Goal: Download file/media

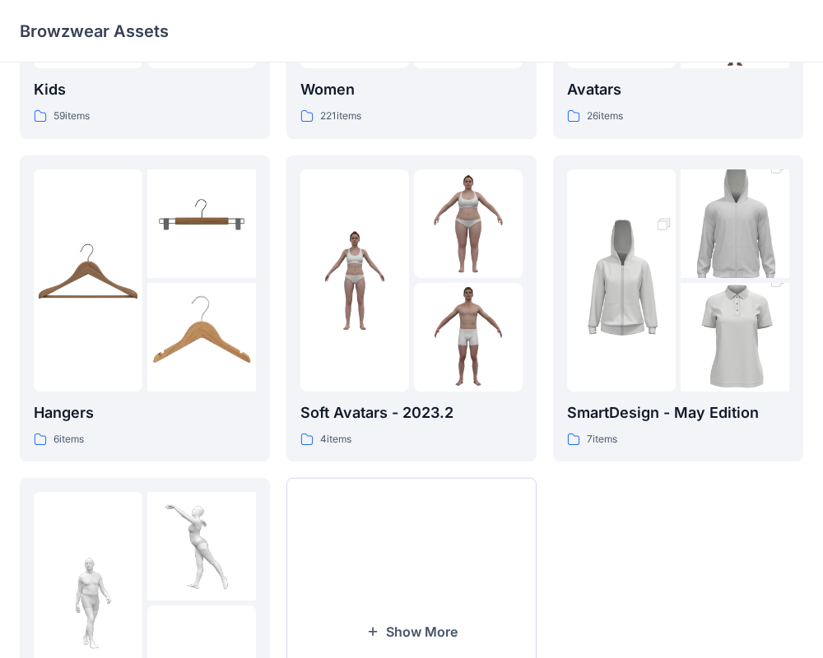
scroll to position [422, 0]
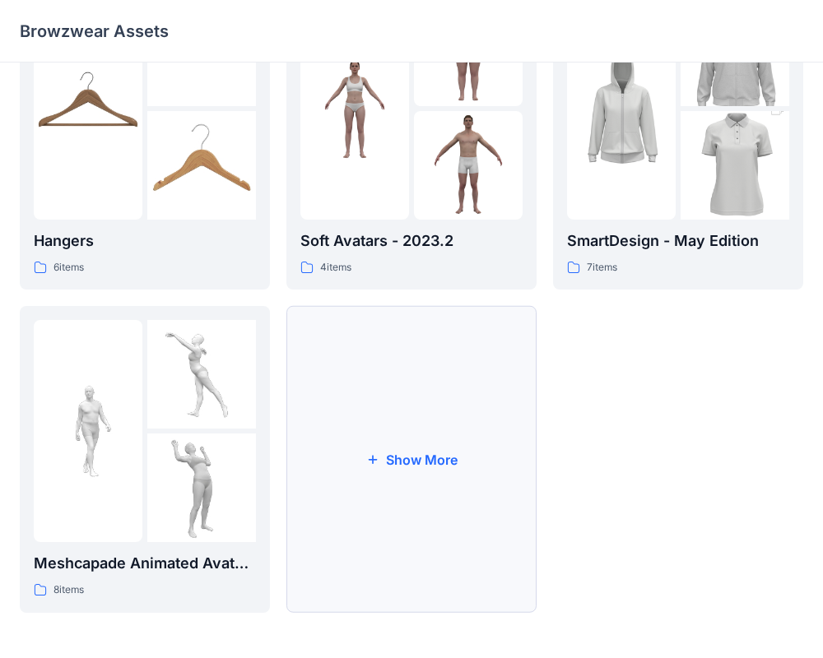
click at [362, 419] on button "Show More" at bounding box center [411, 459] width 250 height 307
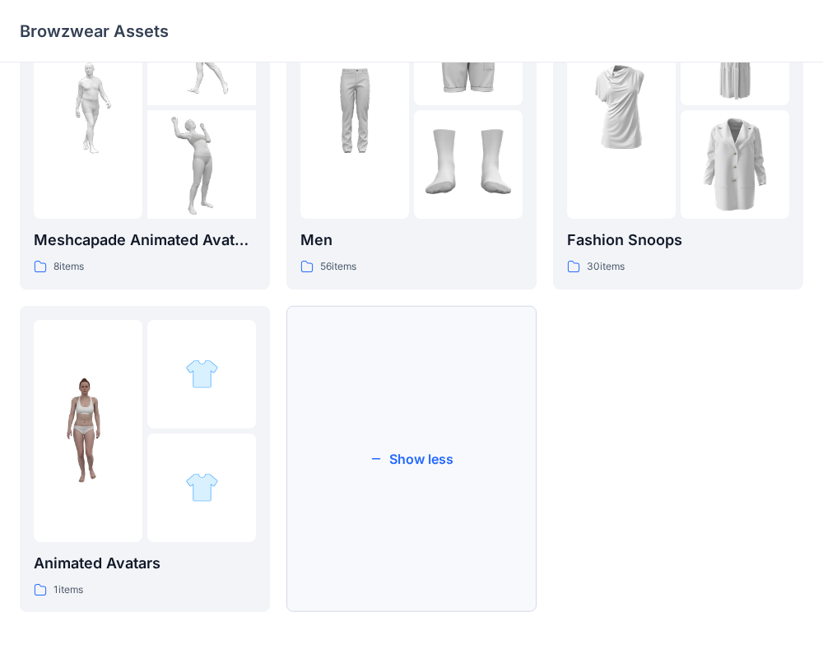
click at [388, 514] on button "Show less" at bounding box center [411, 459] width 250 height 307
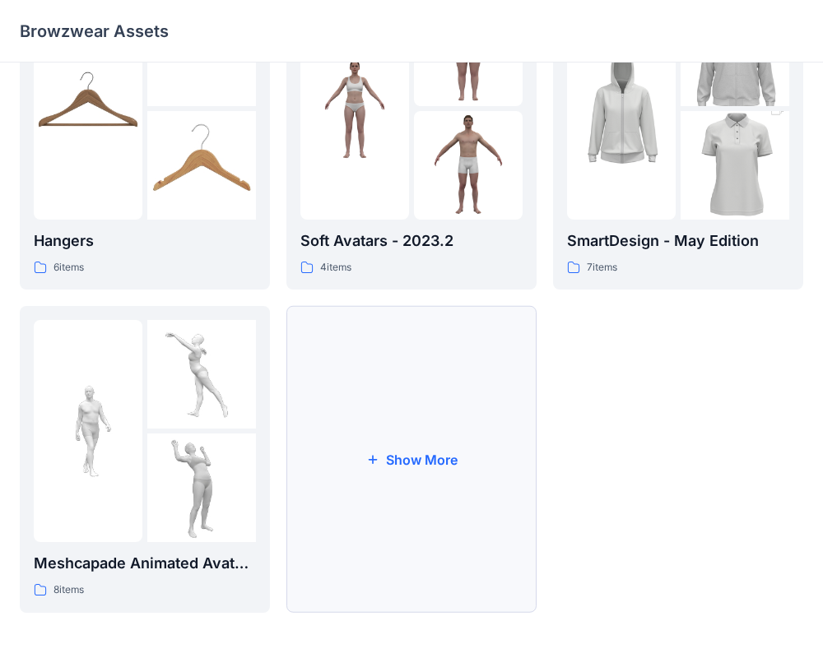
click at [397, 497] on button "Show More" at bounding box center [411, 459] width 250 height 307
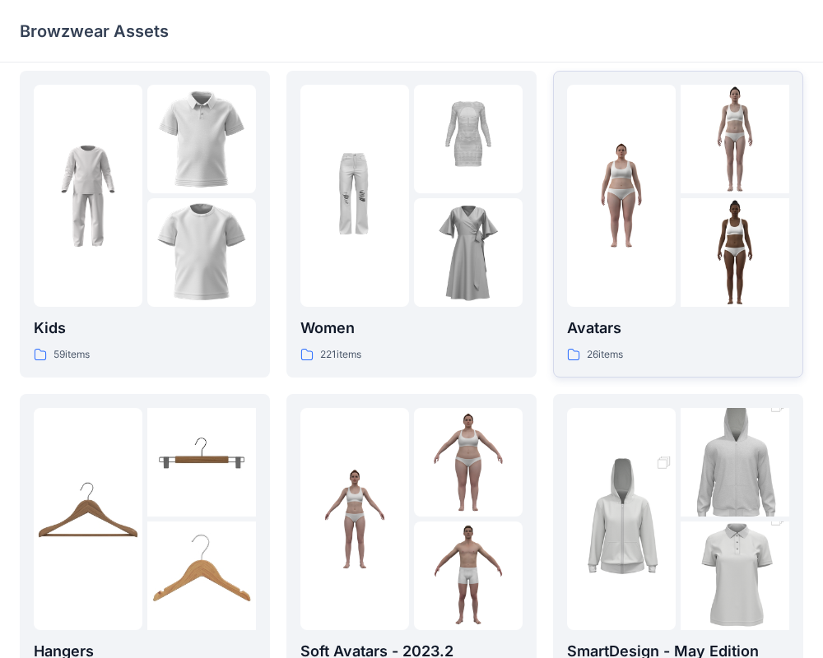
scroll to position [1, 0]
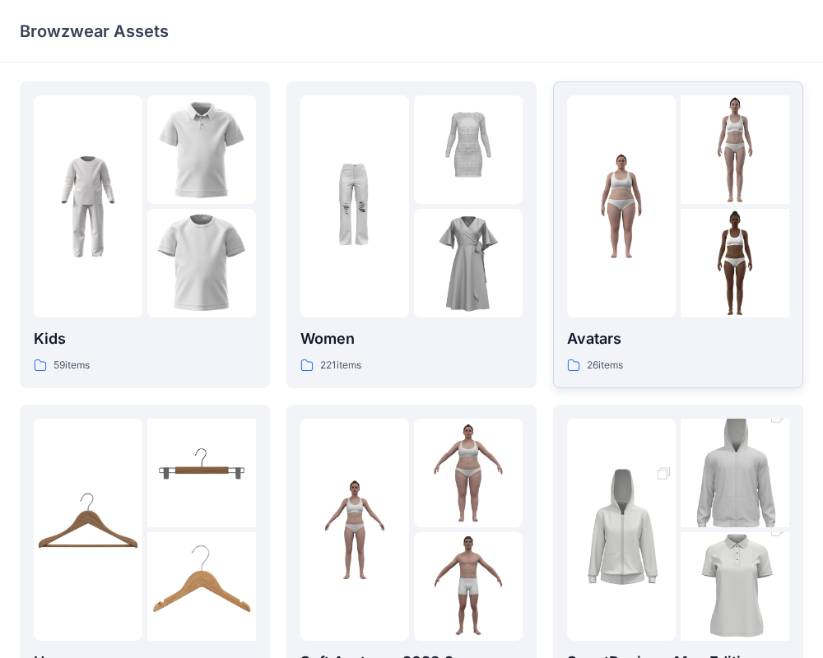
click at [613, 258] on img at bounding box center [621, 206] width 109 height 109
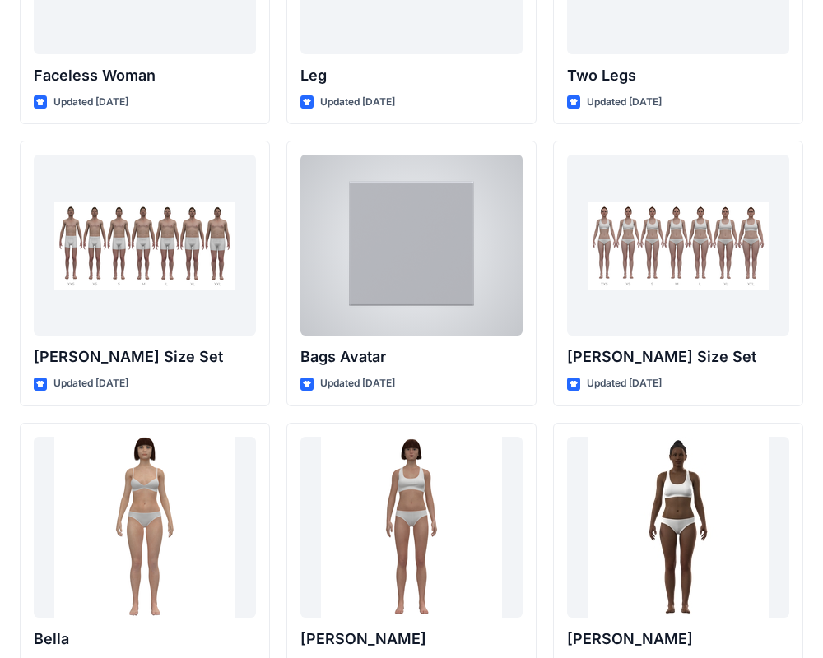
scroll to position [1639, 0]
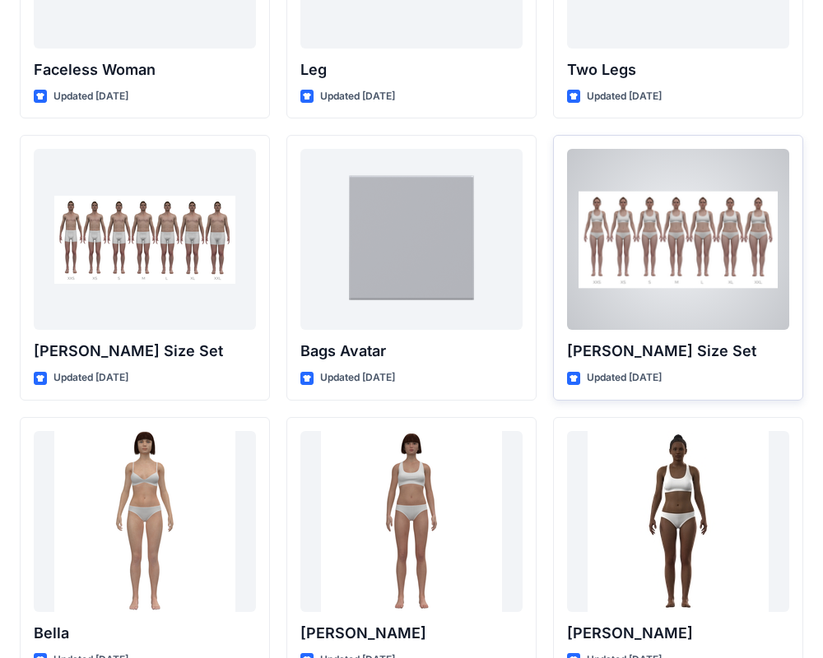
click at [644, 291] on div at bounding box center [678, 239] width 222 height 181
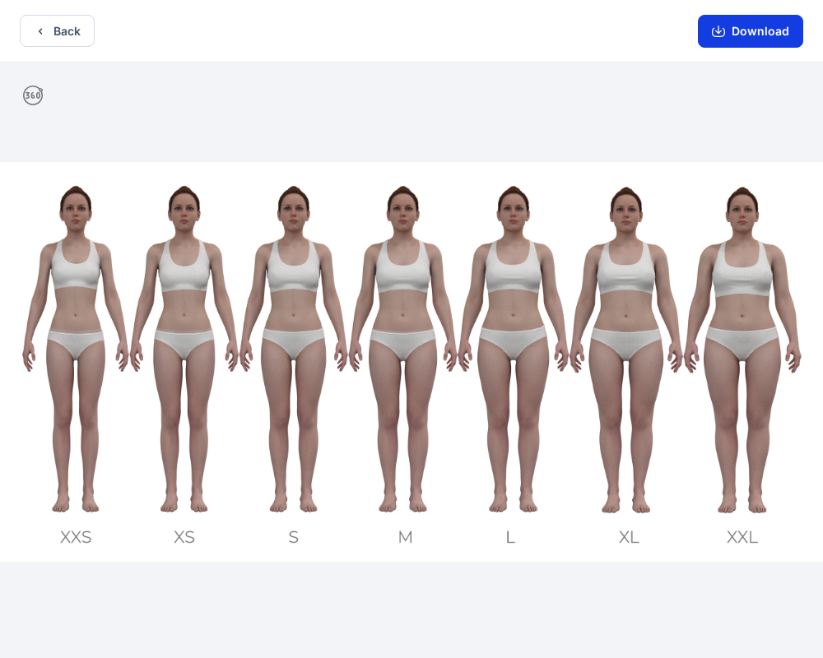
click at [752, 30] on button "Download" at bounding box center [750, 31] width 105 height 33
click at [764, 35] on button "Download" at bounding box center [750, 31] width 105 height 33
click at [750, 35] on button "Download" at bounding box center [750, 31] width 105 height 33
click at [724, 33] on icon "button" at bounding box center [718, 31] width 13 height 13
